Goal: Transaction & Acquisition: Purchase product/service

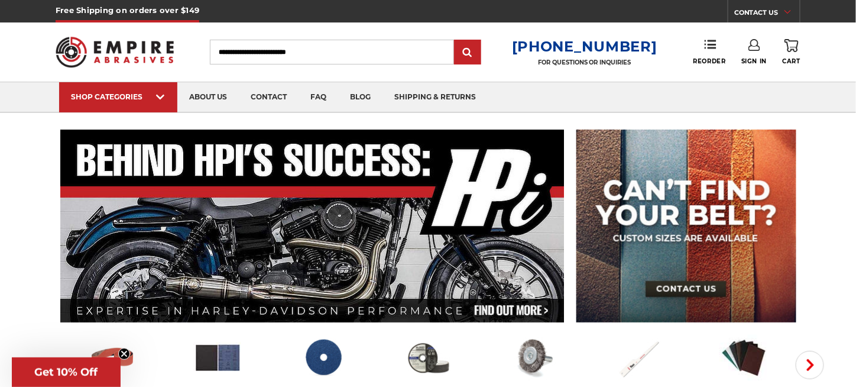
click at [750, 41] on icon at bounding box center [755, 45] width 12 height 12
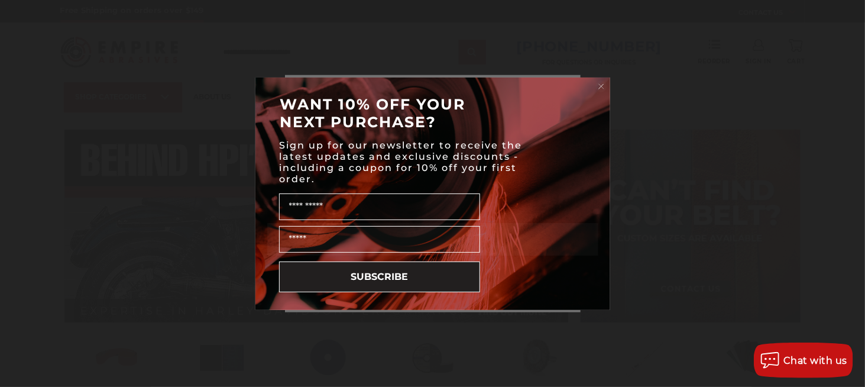
click at [601, 85] on icon "Close dialog" at bounding box center [601, 86] width 5 height 5
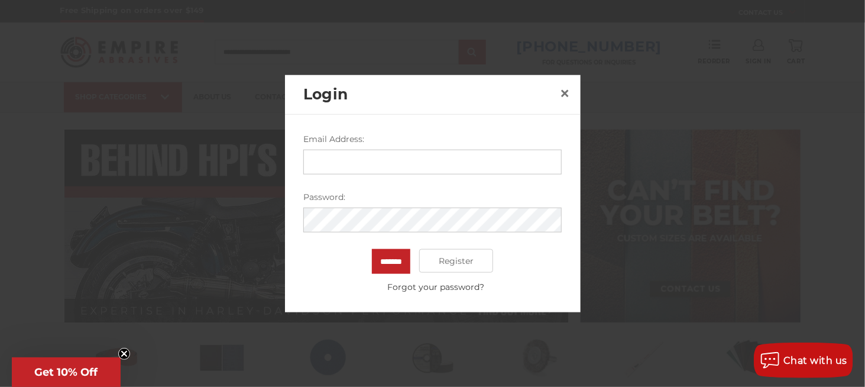
click at [381, 158] on input "Email Address:" at bounding box center [432, 162] width 258 height 25
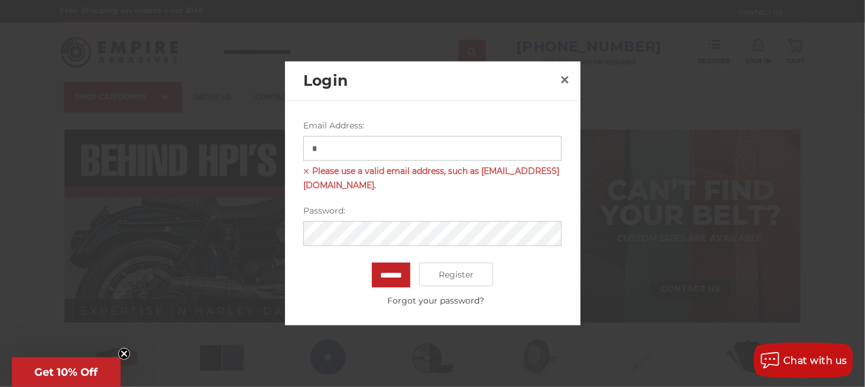
type input "**********"
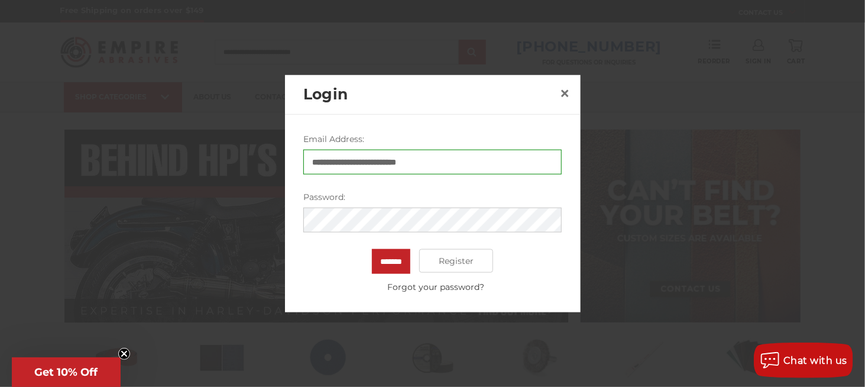
click at [372, 249] on input "*******" at bounding box center [391, 261] width 38 height 25
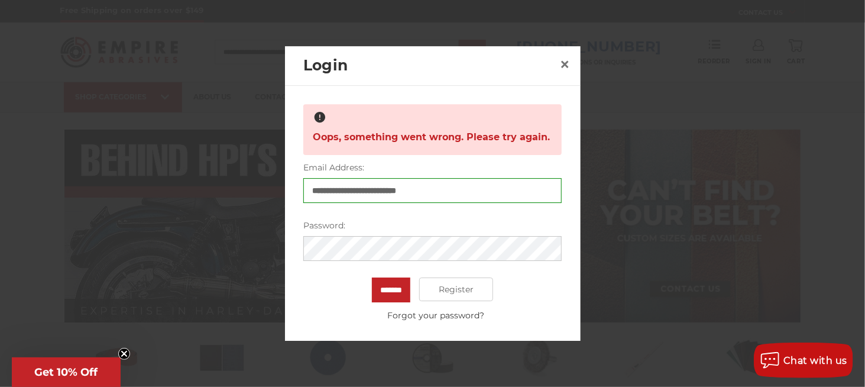
click at [372, 277] on input "*******" at bounding box center [391, 289] width 38 height 25
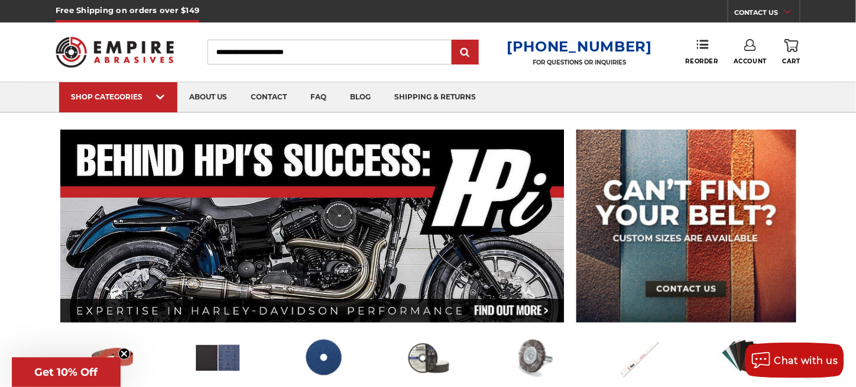
click at [760, 54] on link "Account" at bounding box center [750, 52] width 33 height 26
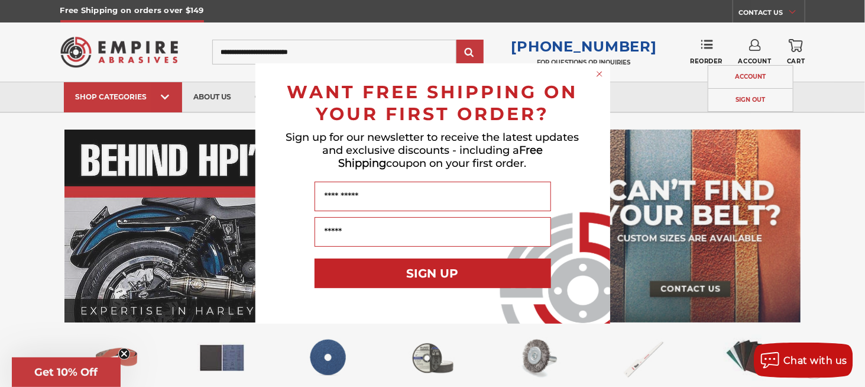
click at [599, 73] on circle "Close dialog" at bounding box center [599, 74] width 11 height 11
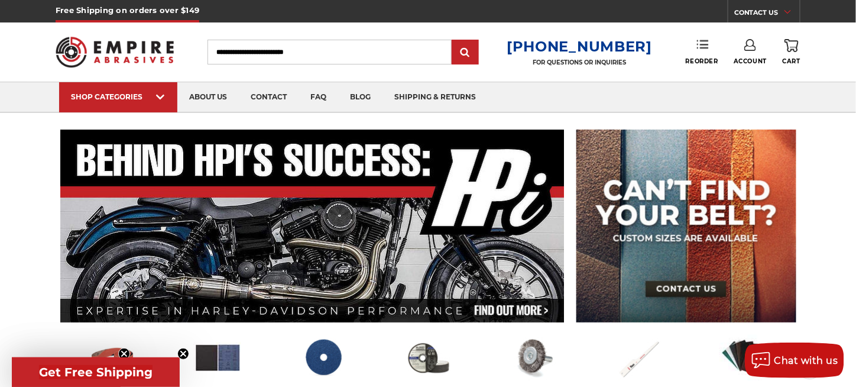
click at [712, 53] on link "Reorder" at bounding box center [702, 51] width 33 height 25
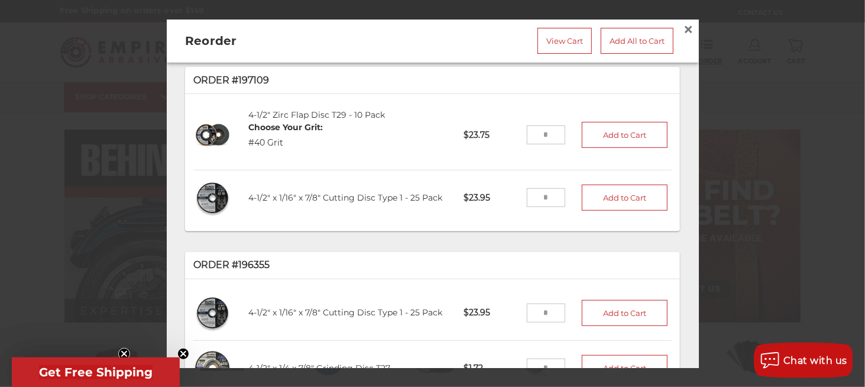
scroll to position [231, 0]
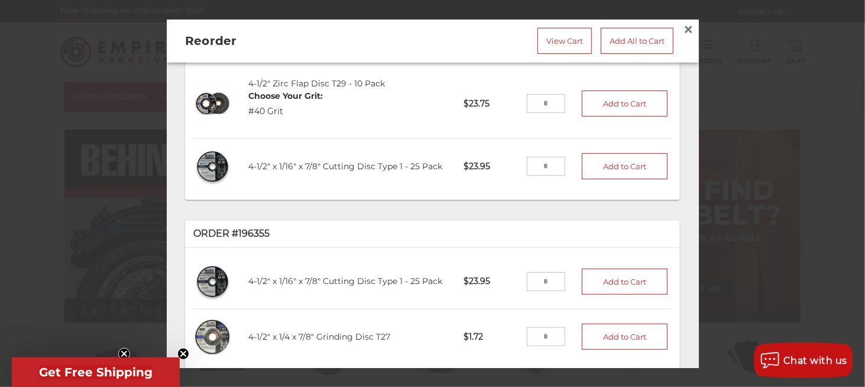
drag, startPoint x: 533, startPoint y: 161, endPoint x: 541, endPoint y: 163, distance: 7.9
click at [541, 163] on input "tel" at bounding box center [546, 166] width 38 height 19
type input "*"
click at [598, 153] on button "Add to Cart" at bounding box center [625, 166] width 86 height 26
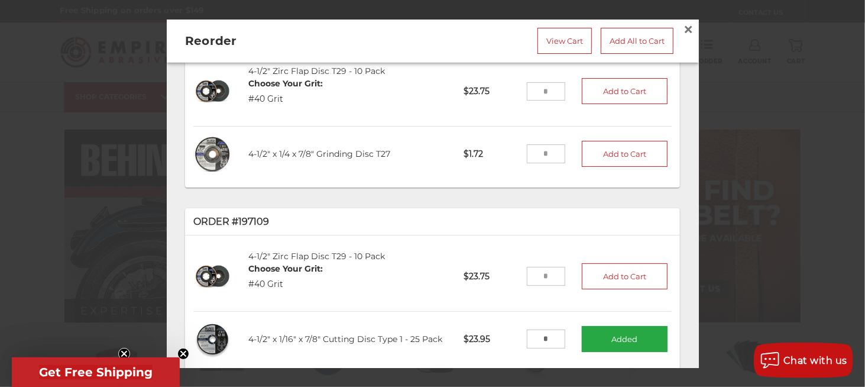
scroll to position [59, 0]
drag, startPoint x: 546, startPoint y: 151, endPoint x: 526, endPoint y: 151, distance: 20.1
click at [527, 151] on input "tel" at bounding box center [546, 152] width 38 height 19
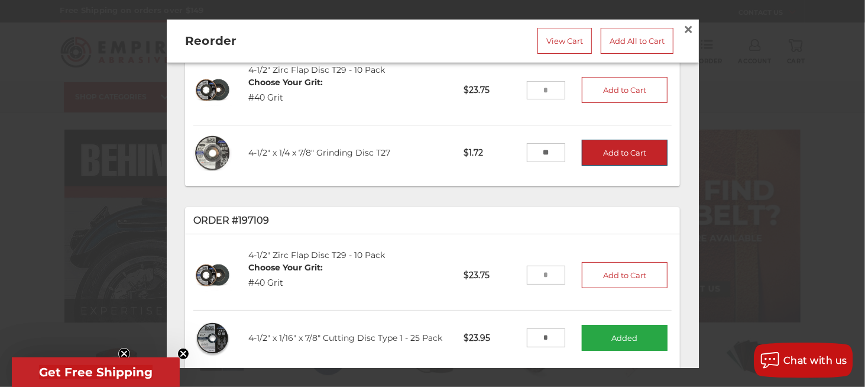
type input "**"
click at [602, 158] on button "Add to Cart" at bounding box center [625, 153] width 86 height 26
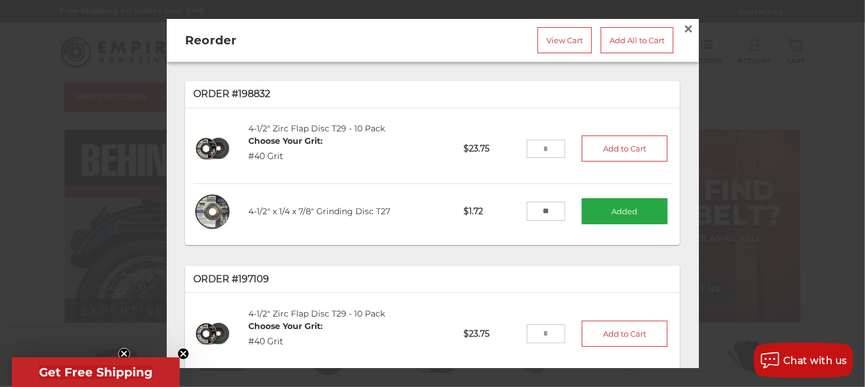
scroll to position [0, 0]
click at [536, 147] on input "tel" at bounding box center [546, 149] width 38 height 19
type input "*"
click at [651, 156] on button "Add to Cart" at bounding box center [625, 149] width 86 height 26
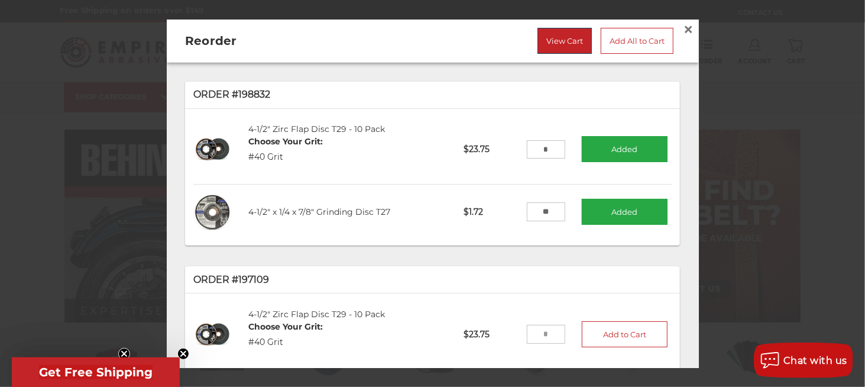
click at [571, 42] on link "View Cart" at bounding box center [565, 41] width 54 height 26
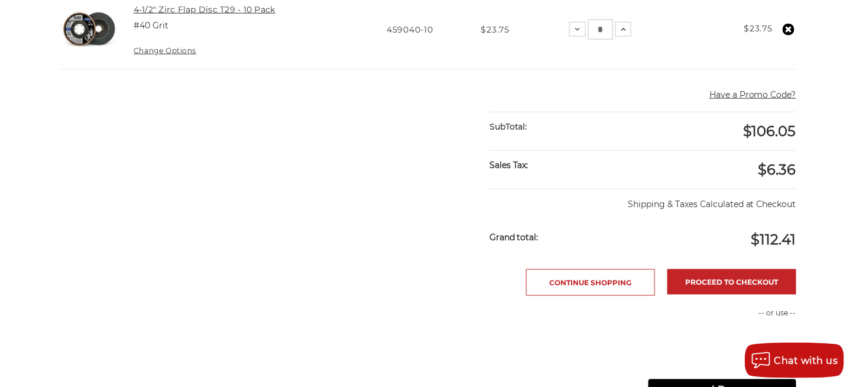
scroll to position [295, 0]
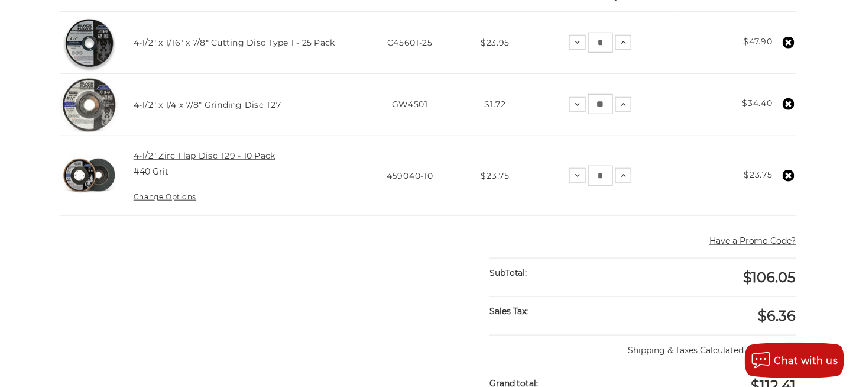
click at [186, 156] on link "4-1/2" Zirc Flap Disc T29 - 10 Pack" at bounding box center [205, 155] width 142 height 11
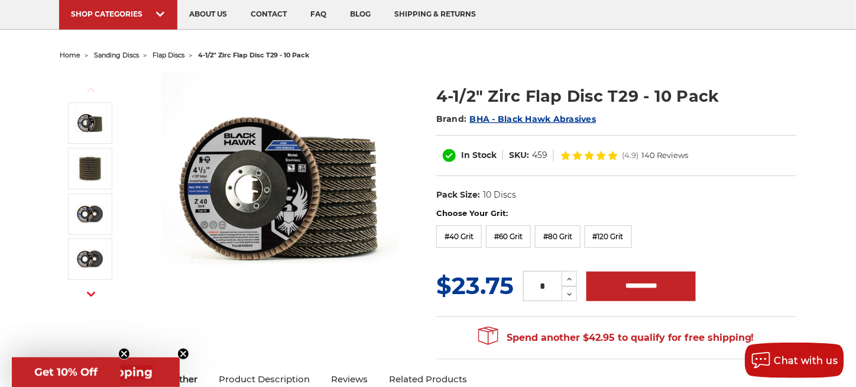
scroll to position [59, 0]
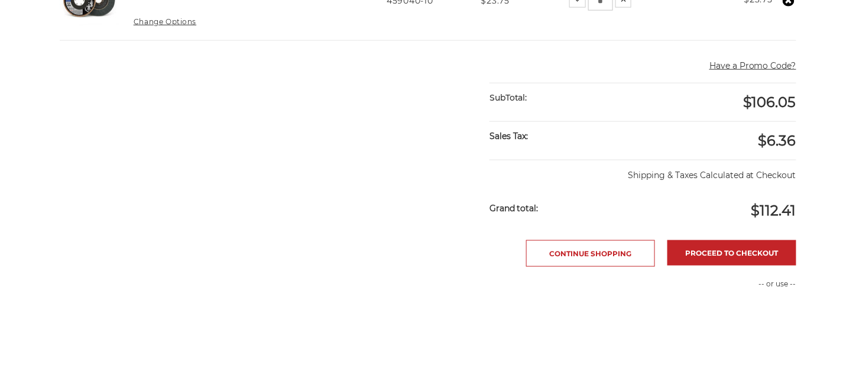
scroll to position [471, 0]
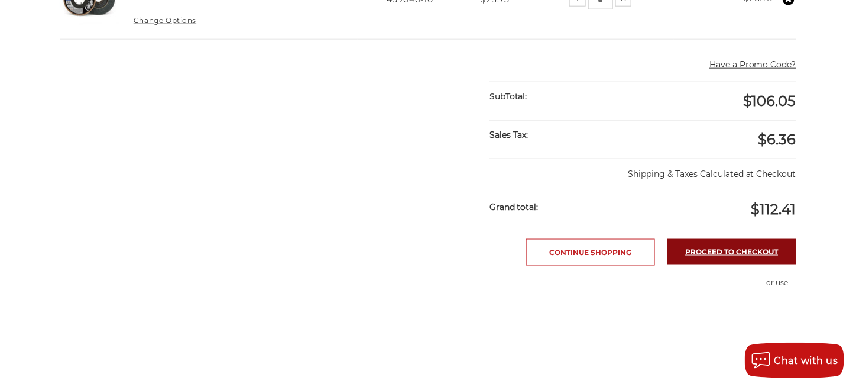
click at [730, 252] on link "Proceed to checkout" at bounding box center [732, 251] width 129 height 25
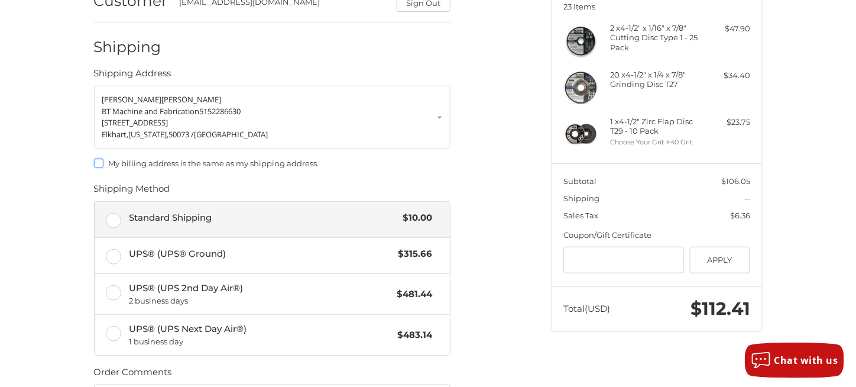
scroll to position [164, 0]
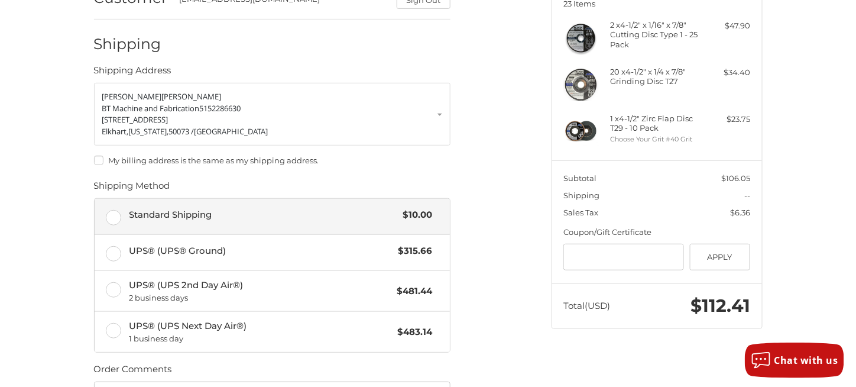
click at [107, 215] on label "Standard Shipping $10.00" at bounding box center [272, 216] width 355 height 35
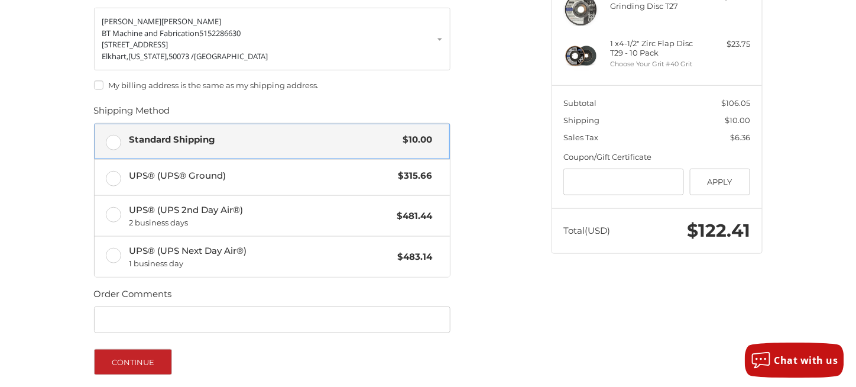
scroll to position [340, 0]
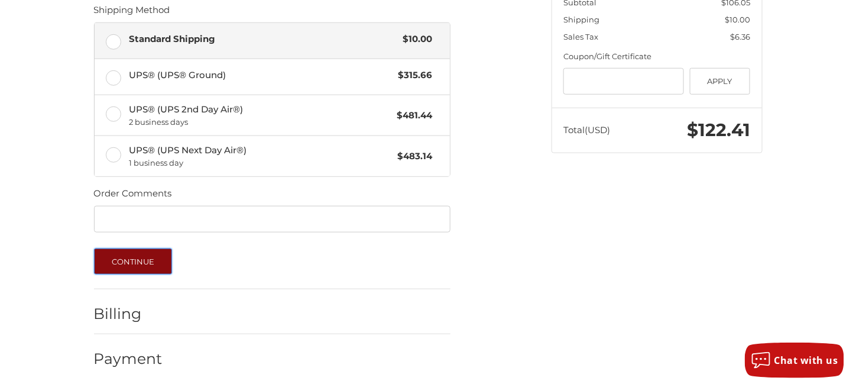
click at [160, 252] on button "Continue" at bounding box center [133, 261] width 79 height 26
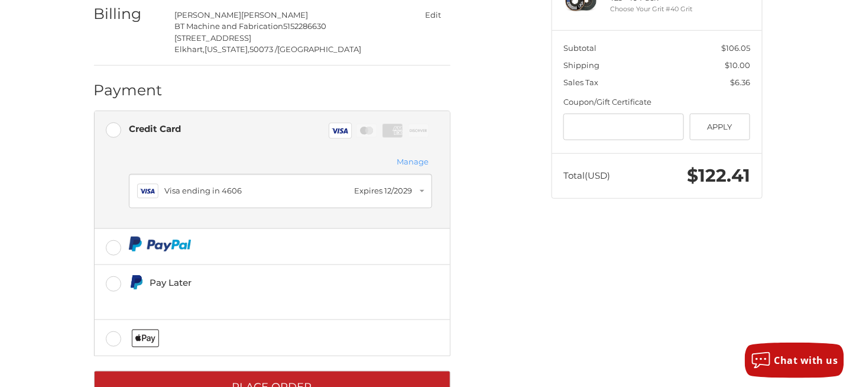
scroll to position [332, 0]
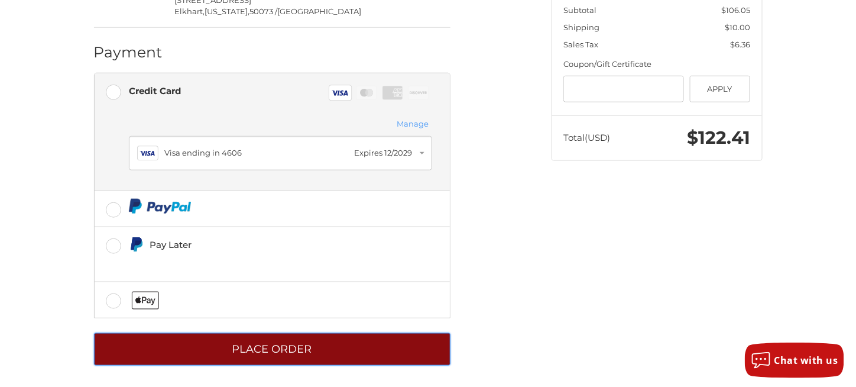
click at [422, 345] on button "Place Order" at bounding box center [272, 349] width 357 height 33
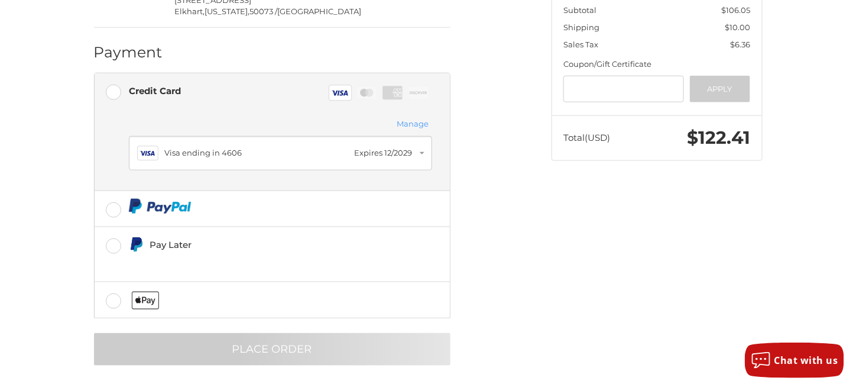
scroll to position [35, 0]
